Goal: Task Accomplishment & Management: Complete application form

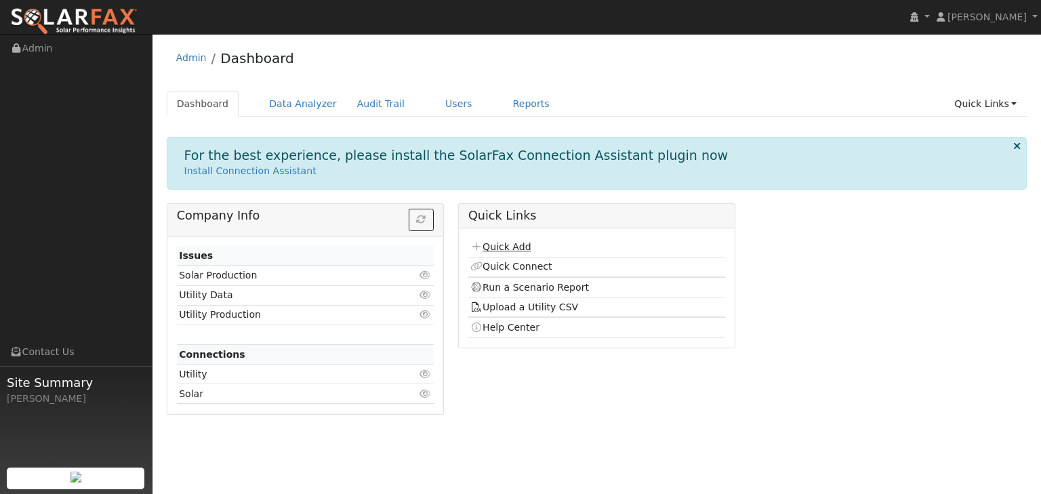
click at [504, 243] on link "Quick Add" at bounding box center [500, 246] width 60 height 11
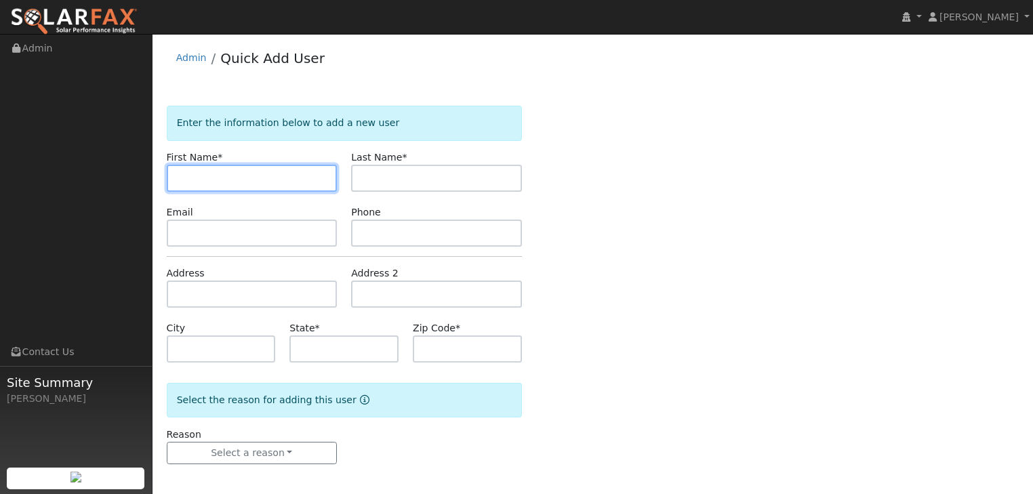
click at [256, 173] on input "text" at bounding box center [252, 178] width 171 height 27
type input "Chris"
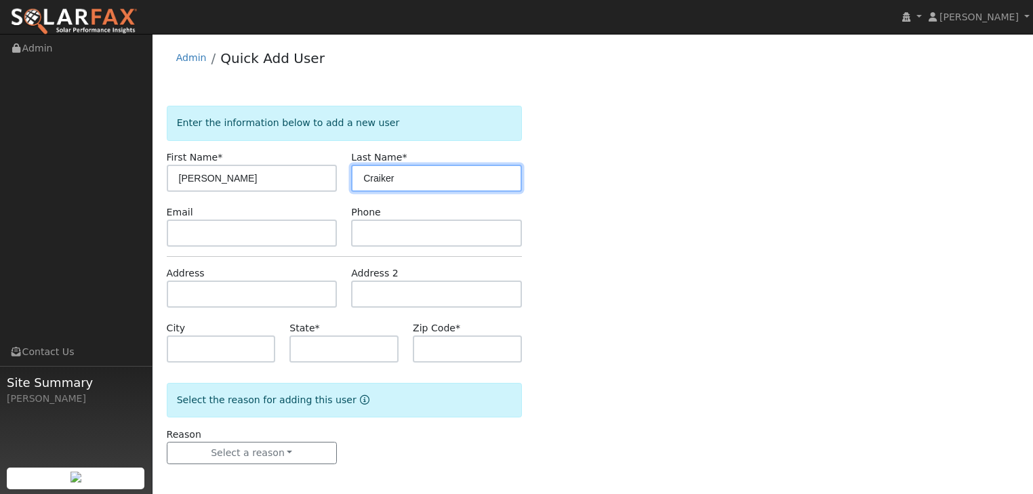
type input "Craiker"
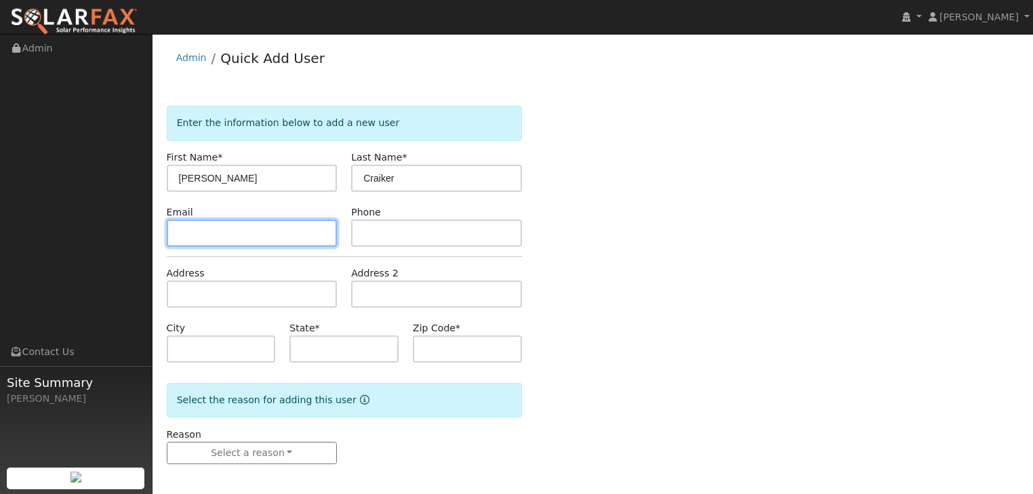
click at [217, 231] on input "text" at bounding box center [252, 233] width 171 height 27
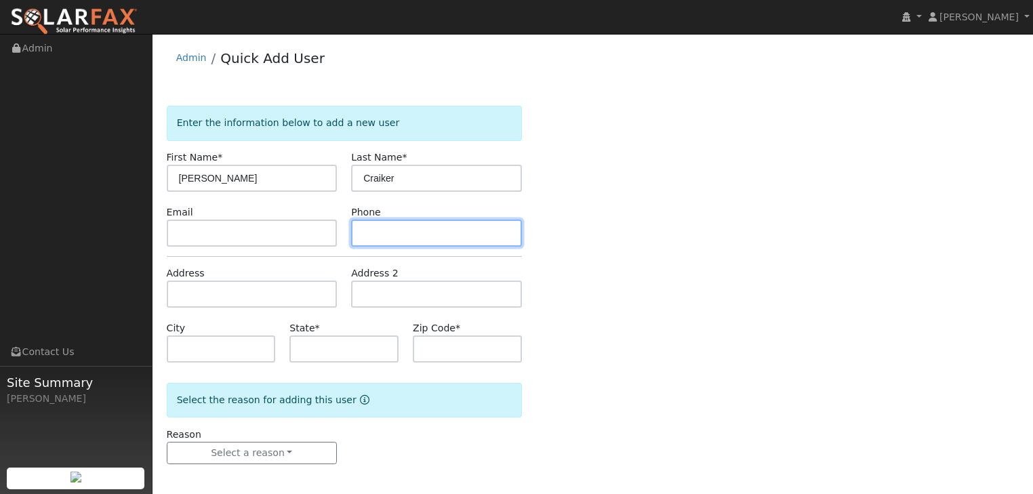
click at [399, 228] on input "text" at bounding box center [436, 233] width 171 height 27
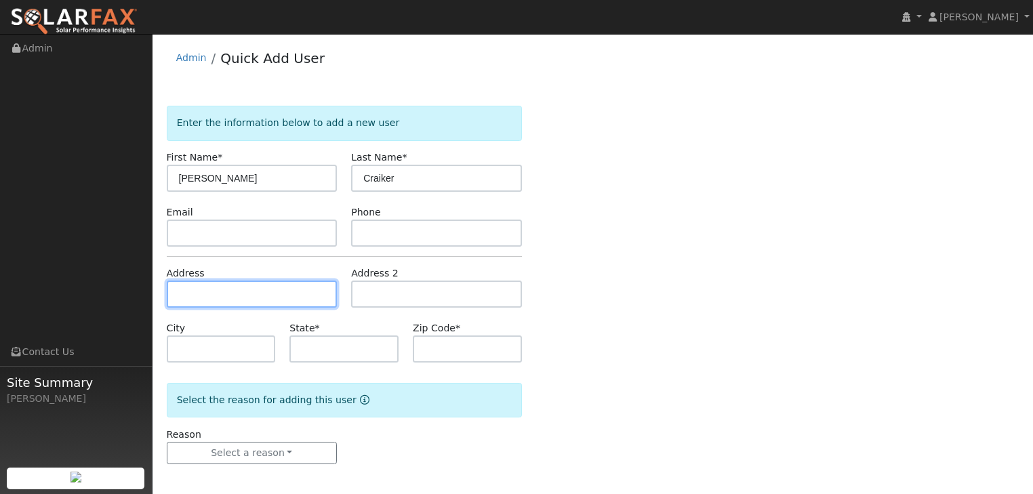
click at [181, 295] on input "text" at bounding box center [252, 294] width 171 height 27
click at [233, 291] on input "text" at bounding box center [252, 294] width 171 height 27
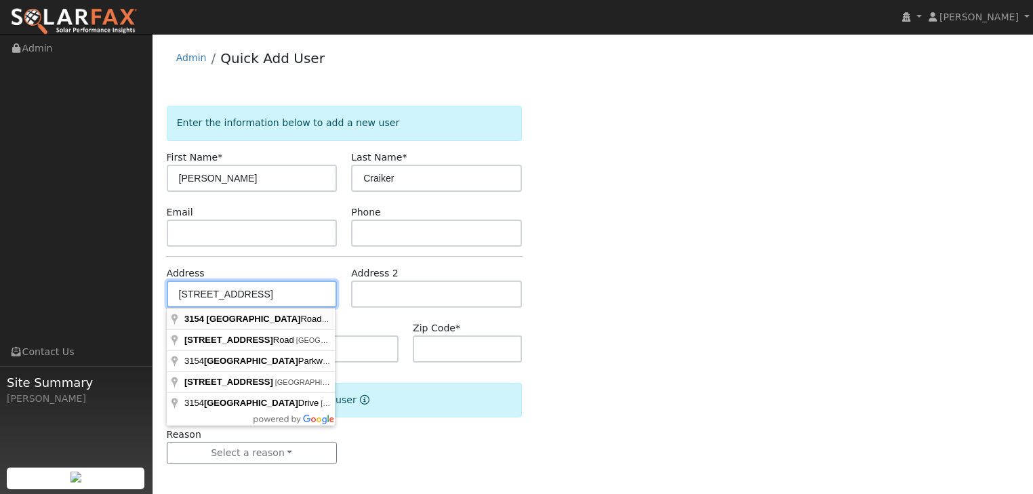
type input "3154 Browns Valley Road"
type input "Napa"
type input "CA"
type input "94558"
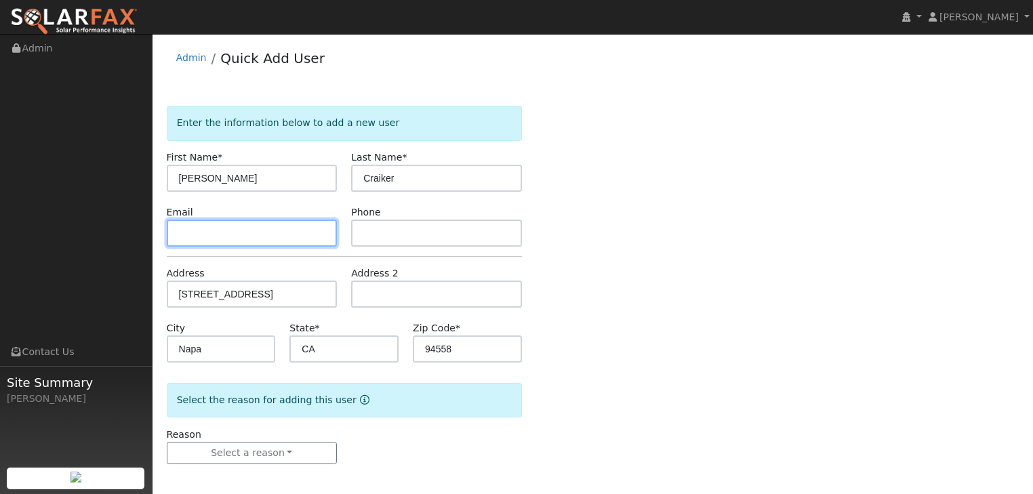
click at [195, 231] on input "text" at bounding box center [252, 233] width 171 height 27
paste input "[PERSON_NAME][EMAIL_ADDRESS][DOMAIN_NAME]"
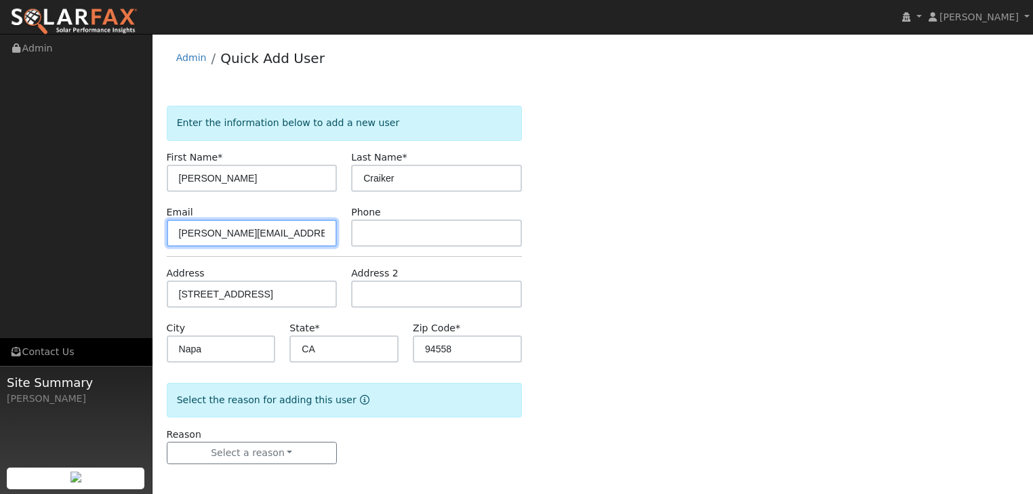
type input "[PERSON_NAME][EMAIL_ADDRESS][DOMAIN_NAME]"
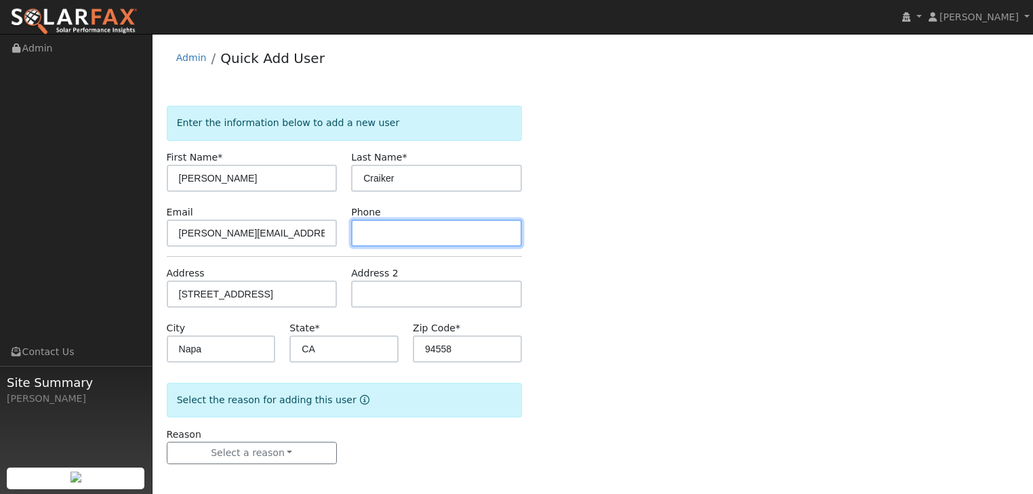
click at [390, 232] on input "text" at bounding box center [436, 233] width 171 height 27
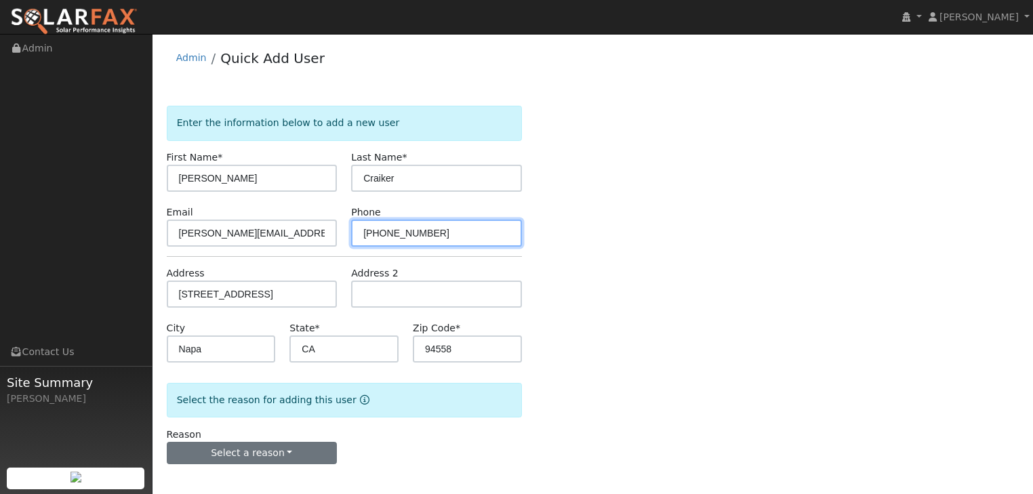
type input "707-224-5060"
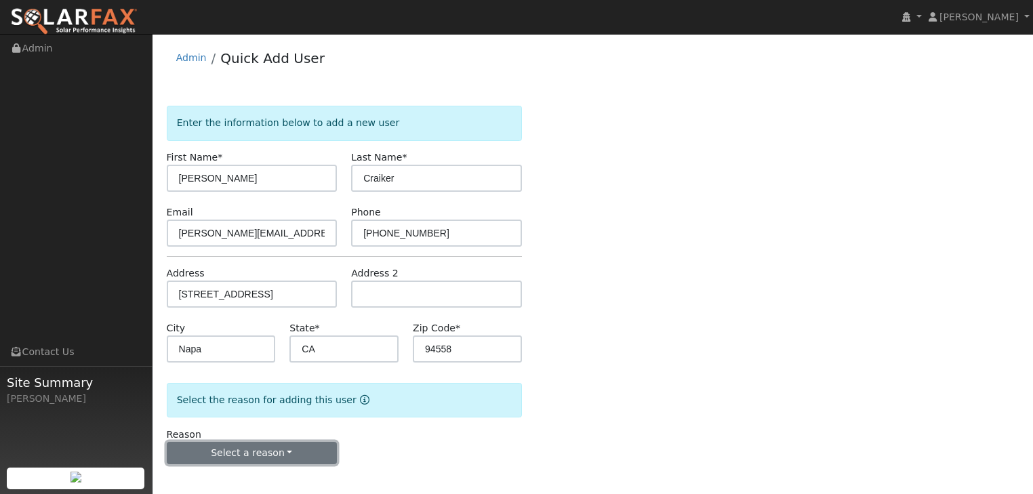
click at [302, 460] on button "Select a reason" at bounding box center [252, 453] width 171 height 23
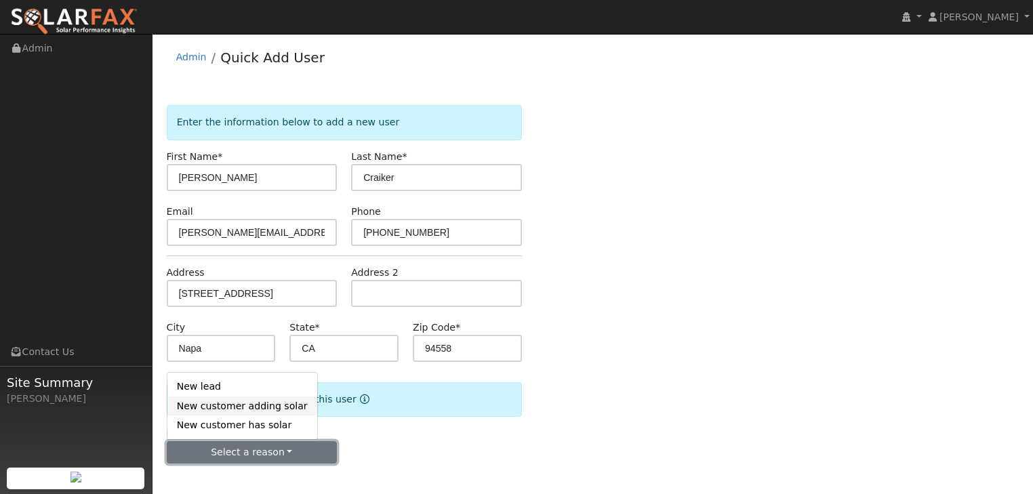
scroll to position [3, 0]
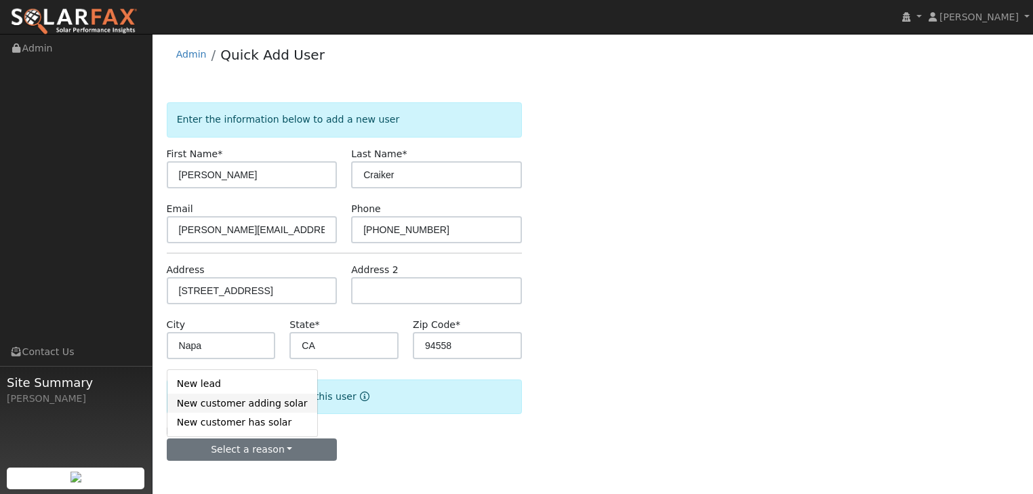
click at [234, 403] on link "New customer adding solar" at bounding box center [242, 403] width 150 height 19
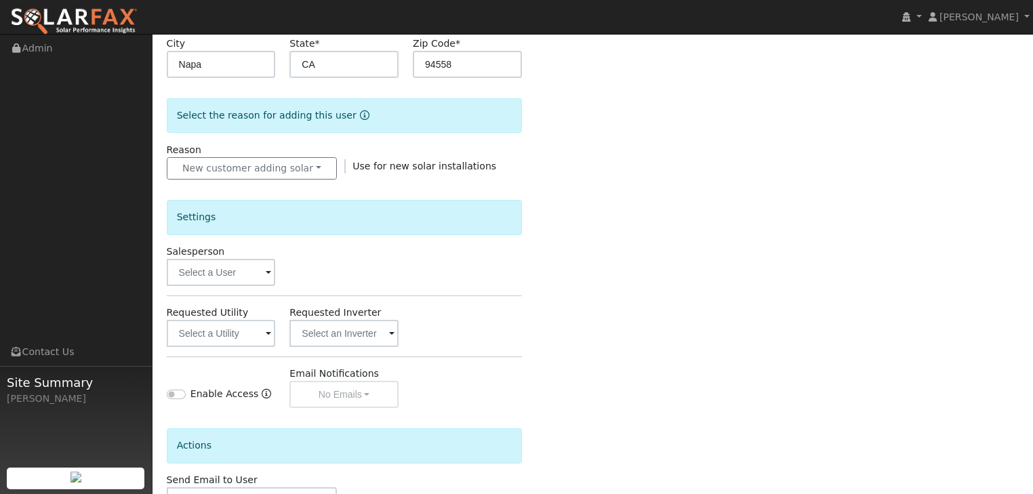
scroll to position [329, 0]
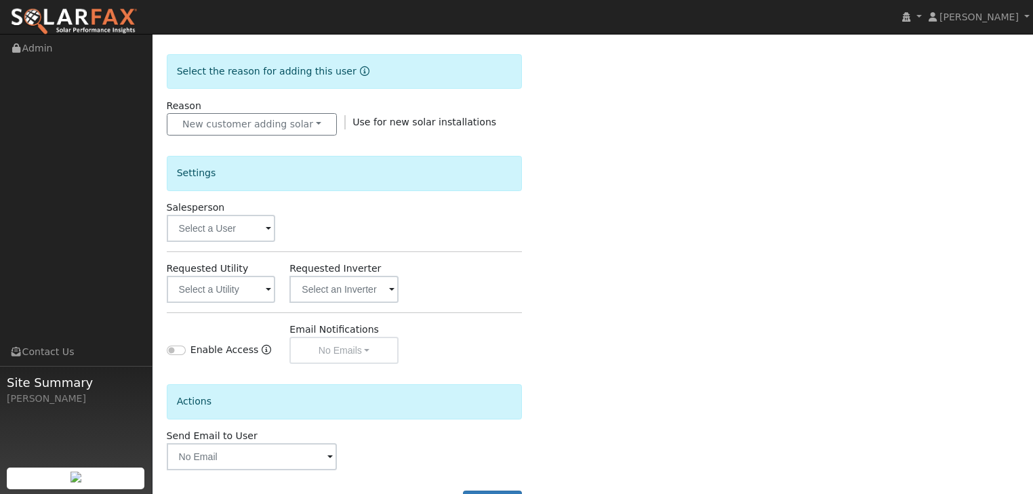
click at [267, 228] on span at bounding box center [268, 230] width 5 height 16
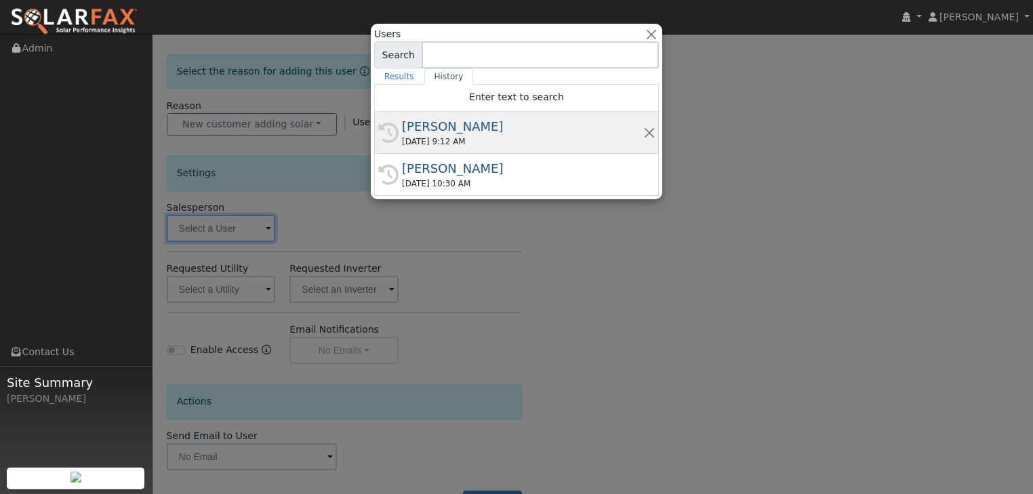
click at [436, 129] on div "[PERSON_NAME]" at bounding box center [522, 126] width 241 height 18
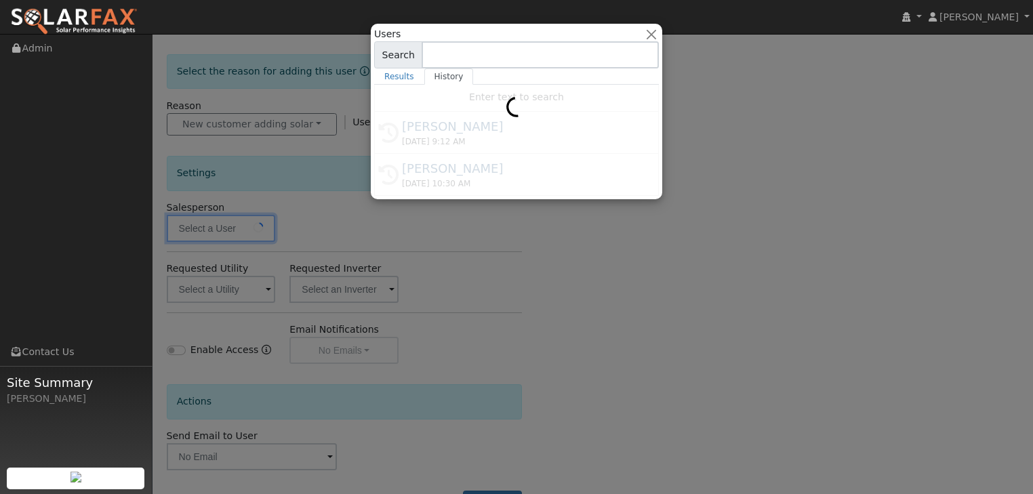
type input "[PERSON_NAME]"
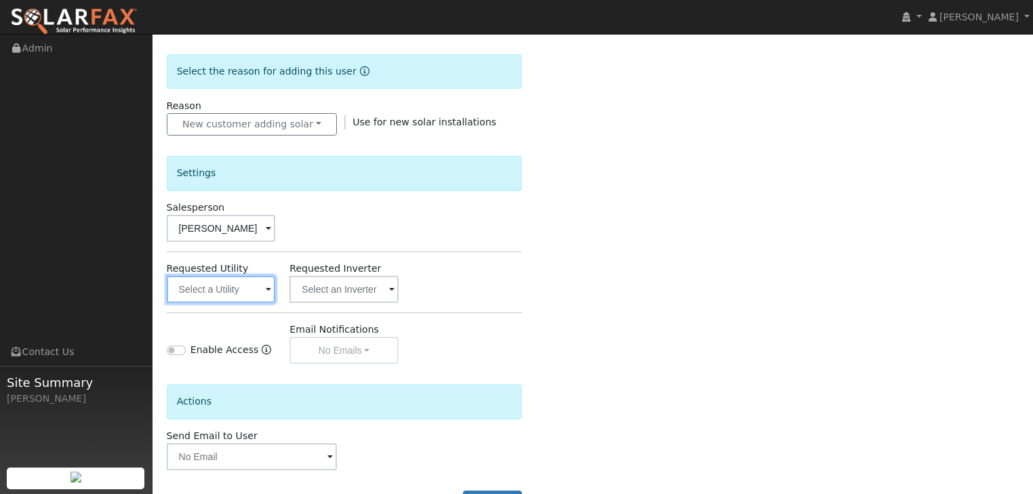
click at [225, 289] on input "text" at bounding box center [221, 289] width 109 height 27
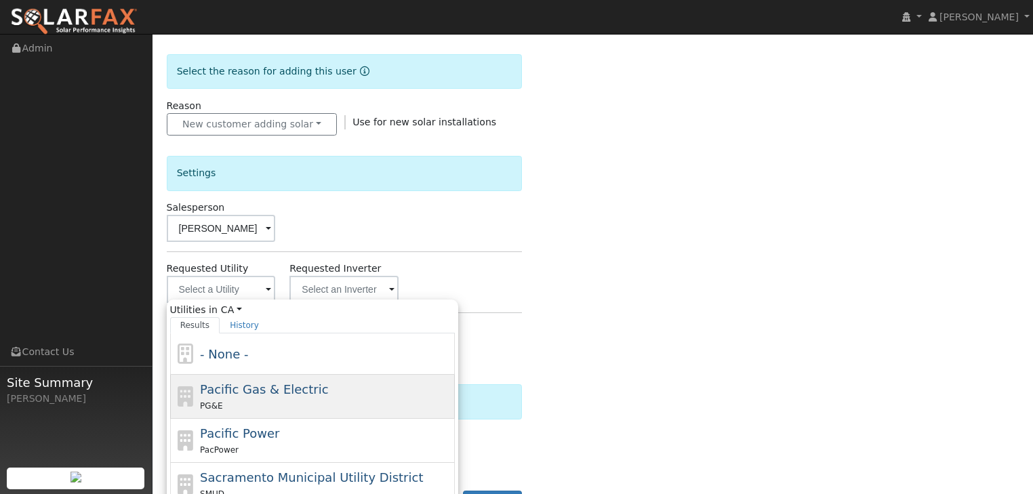
click at [235, 386] on span "Pacific Gas & Electric" at bounding box center [264, 389] width 128 height 14
type input "Pacific Gas & Electric"
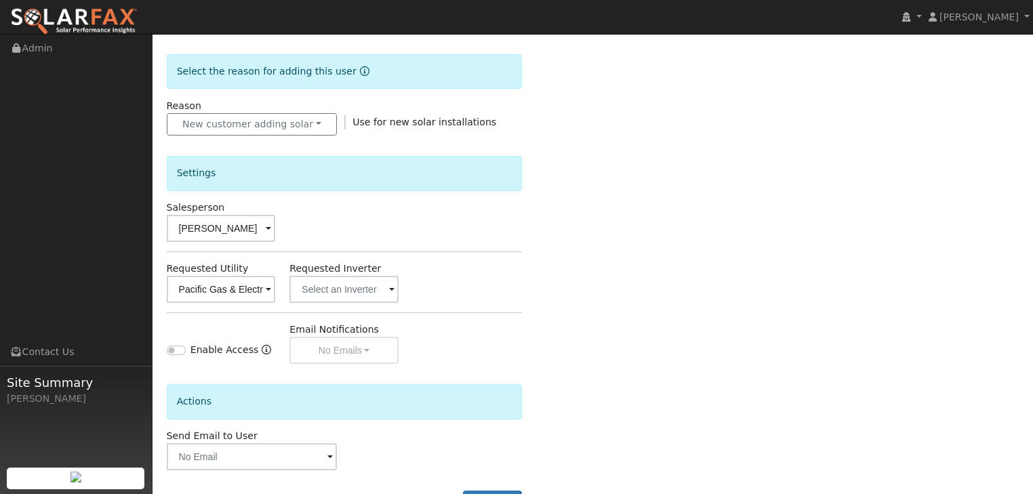
scroll to position [380, 0]
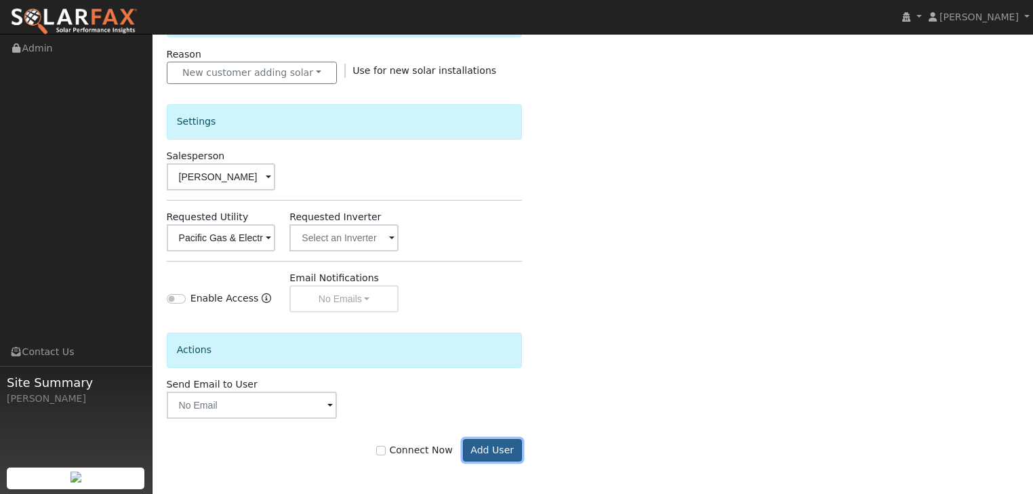
click at [493, 449] on button "Add User" at bounding box center [492, 450] width 59 height 23
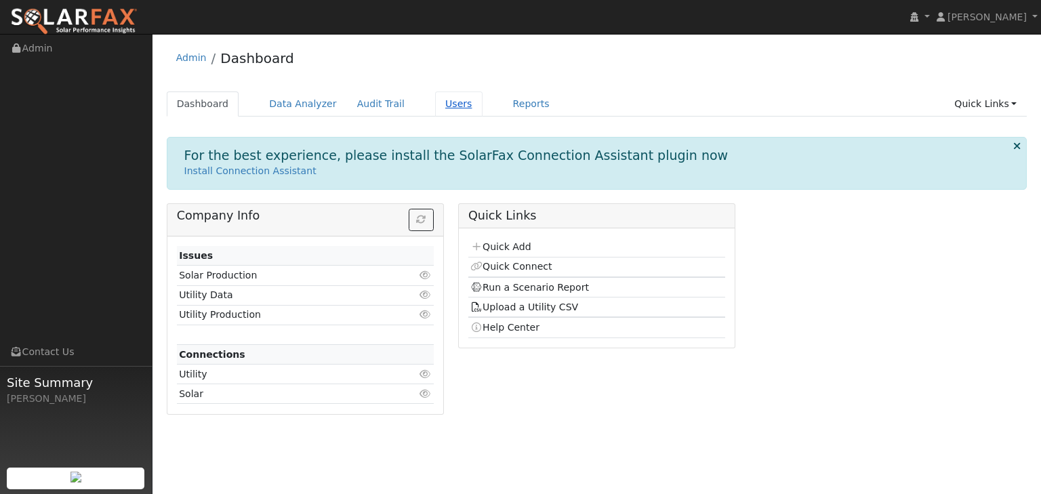
click at [435, 100] on link "Users" at bounding box center [458, 103] width 47 height 25
click at [435, 96] on link "Users" at bounding box center [458, 103] width 47 height 25
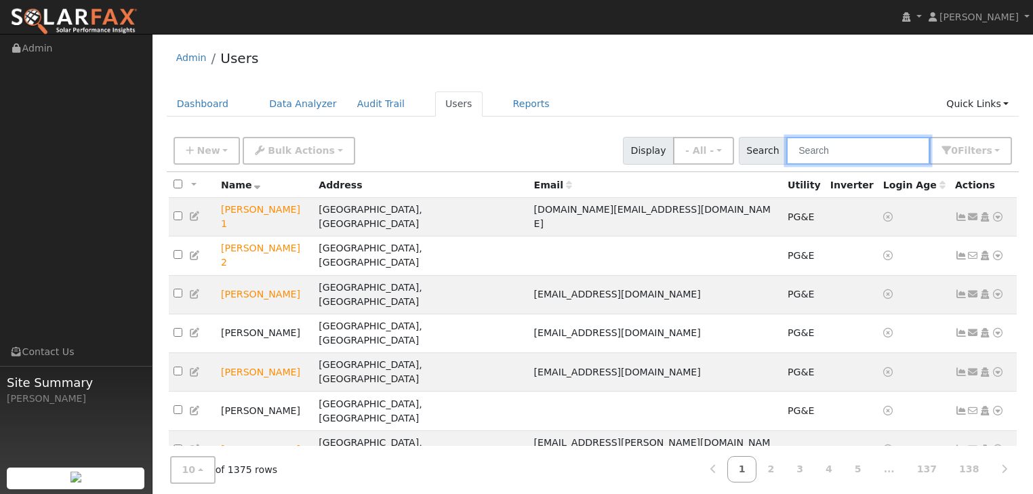
click at [822, 153] on input "text" at bounding box center [858, 151] width 144 height 28
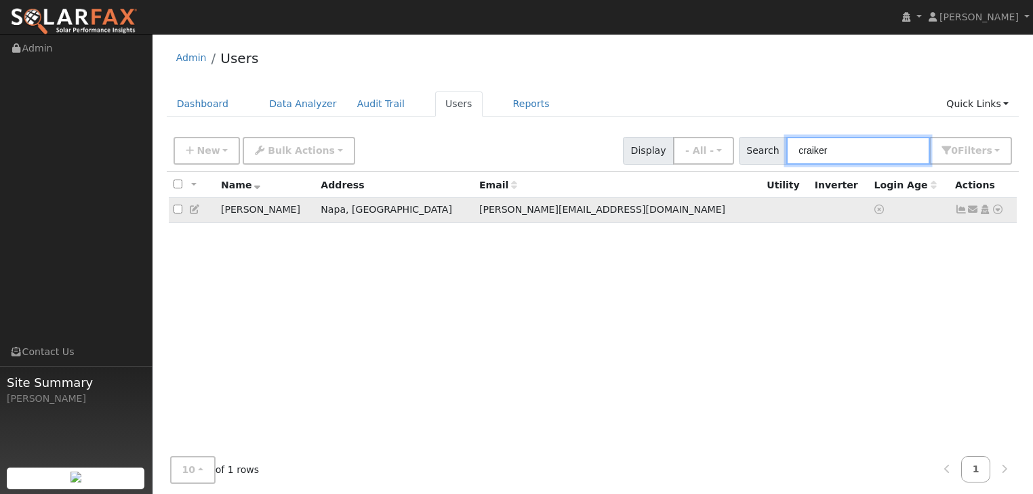
type input "craiker"
click at [996, 209] on icon at bounding box center [998, 209] width 12 height 9
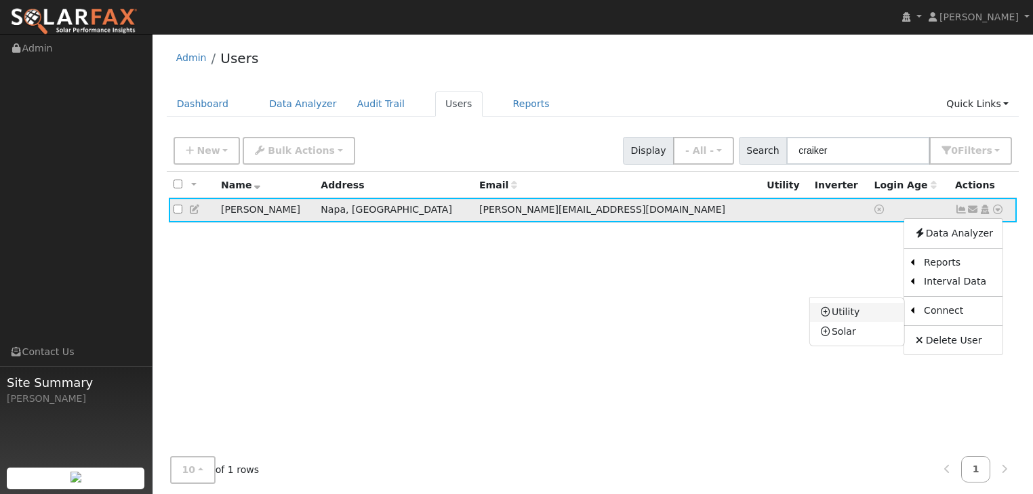
click at [858, 309] on link "Utility" at bounding box center [857, 312] width 94 height 19
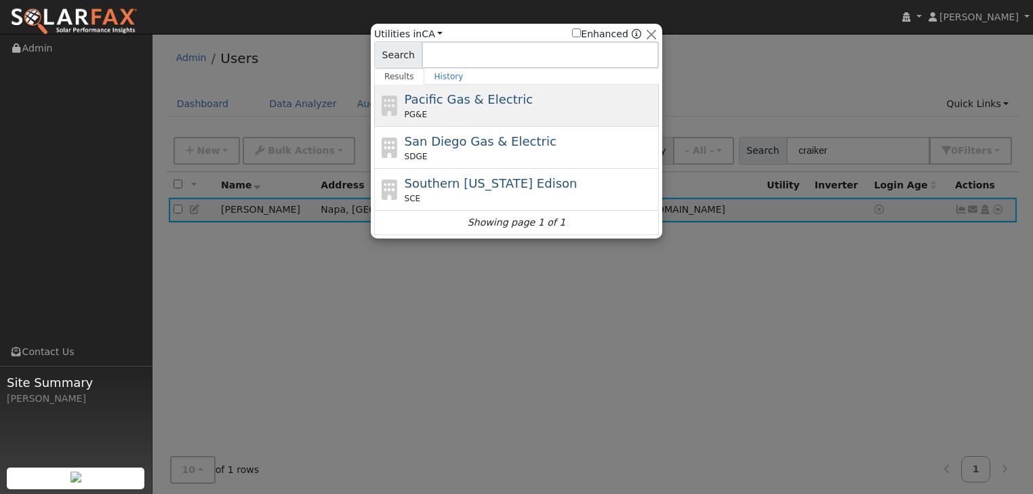
click at [441, 105] on span "Pacific Gas & Electric" at bounding box center [469, 99] width 128 height 14
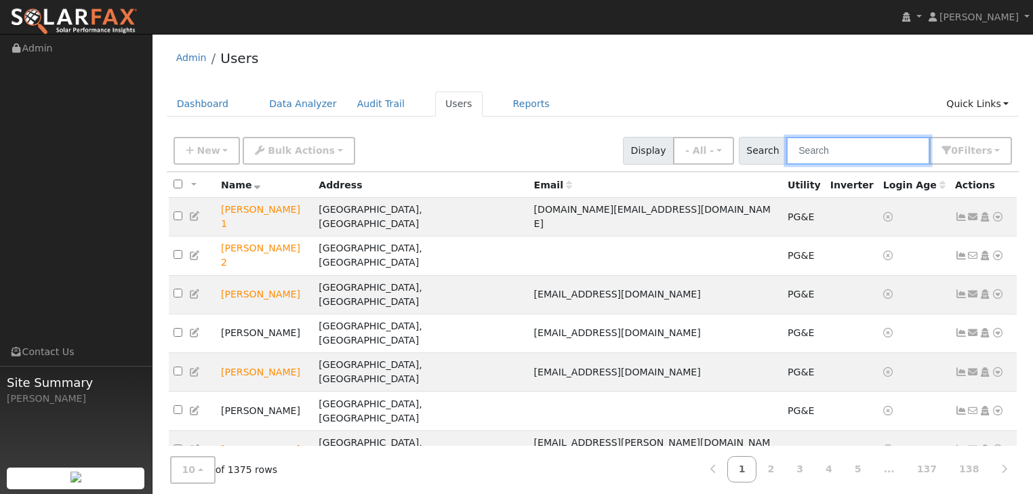
click at [838, 146] on input "text" at bounding box center [858, 151] width 144 height 28
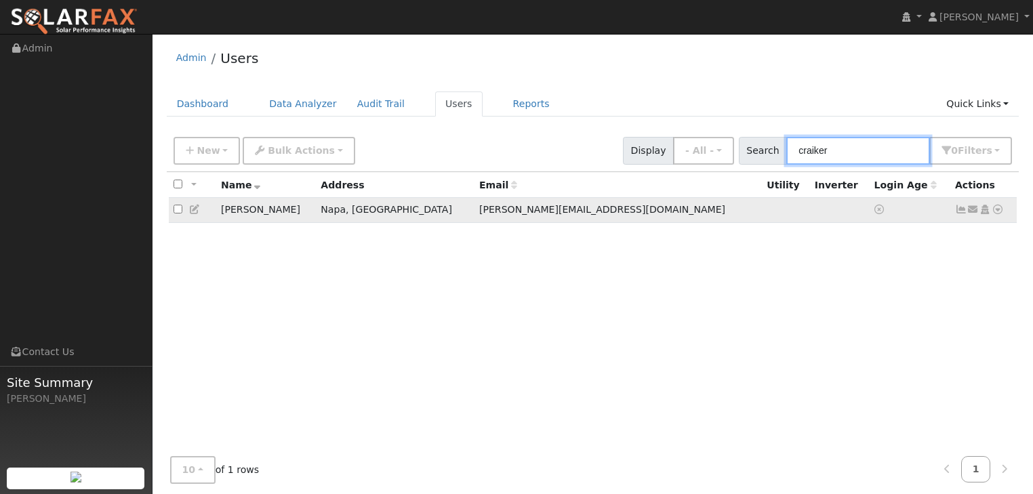
type input "craiker"
click at [999, 208] on icon at bounding box center [998, 209] width 12 height 9
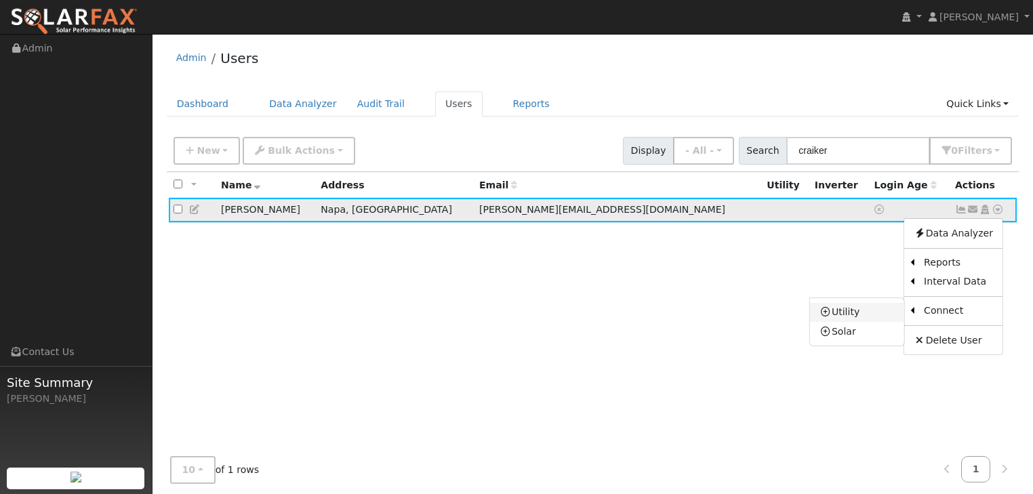
click at [857, 313] on link "Utility" at bounding box center [857, 312] width 94 height 19
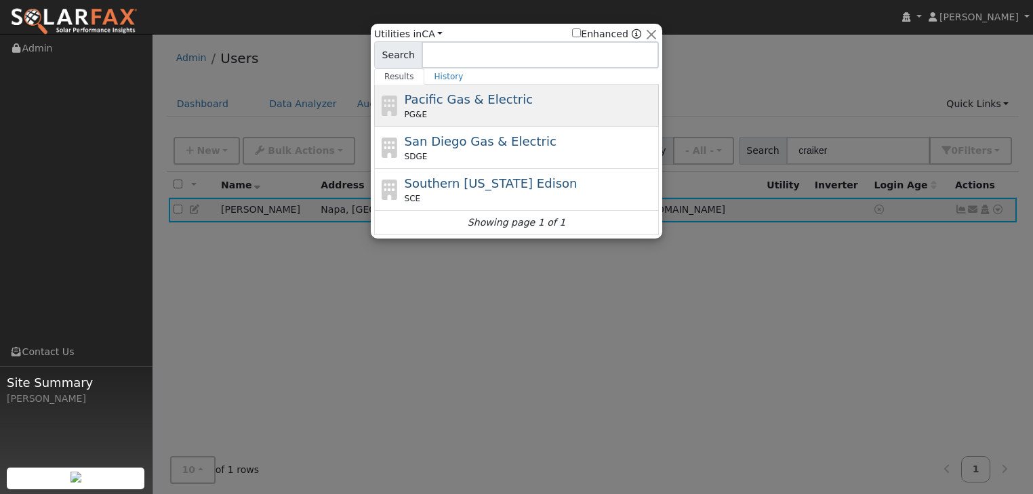
click at [454, 98] on span "Pacific Gas & Electric" at bounding box center [469, 99] width 128 height 14
